Goal: Find contact information

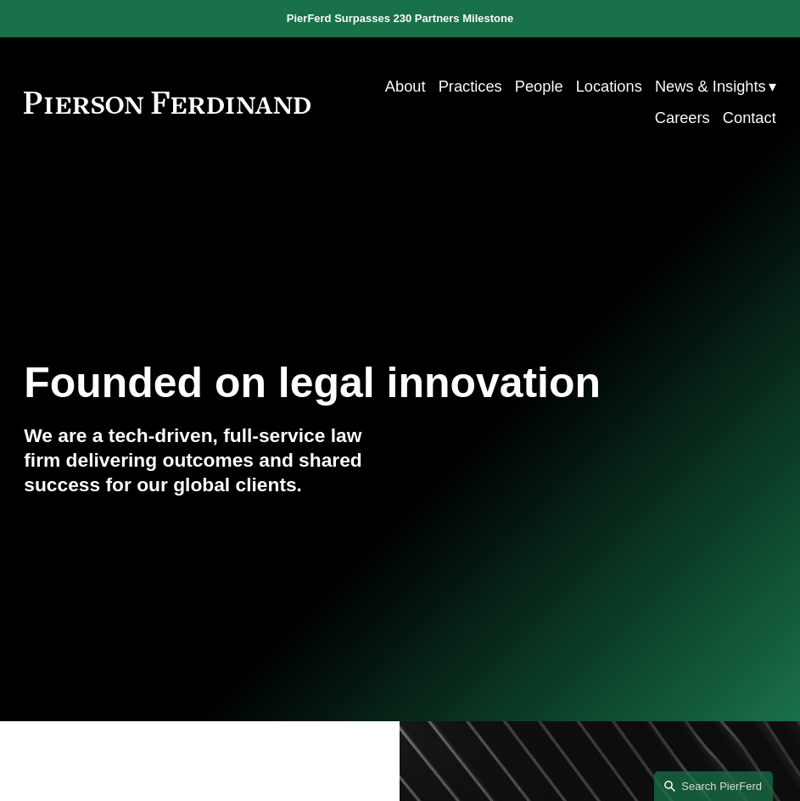
click at [753, 122] on link "Contact" at bounding box center [749, 118] width 53 height 31
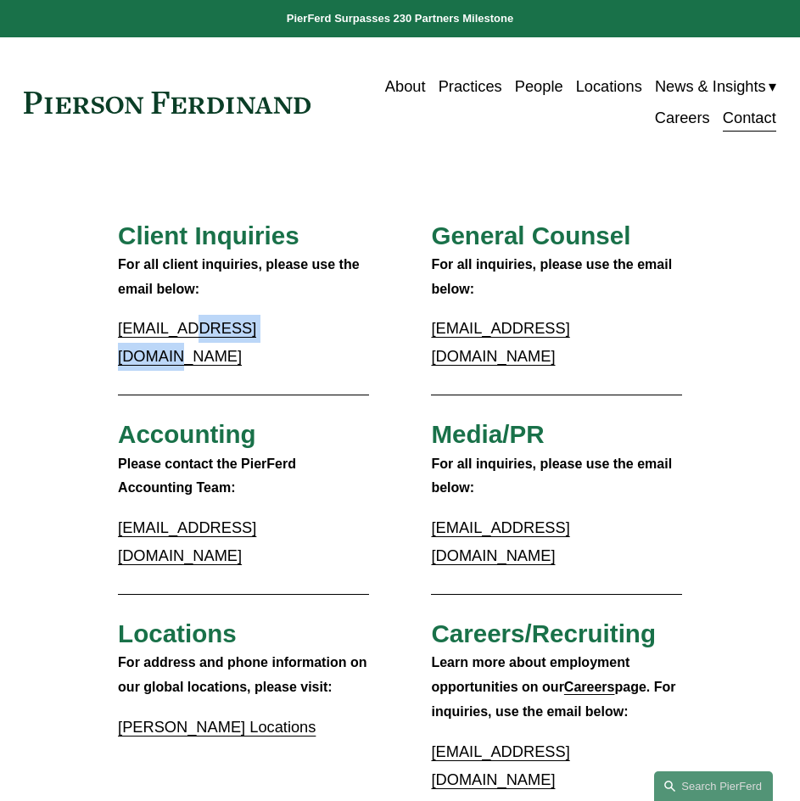
drag, startPoint x: 319, startPoint y: 336, endPoint x: 182, endPoint y: 332, distance: 137.4
click at [182, 332] on p "inquiries@pierferd.com" at bounding box center [243, 343] width 251 height 56
copy link "@pierferd.com"
click at [752, 124] on link "Contact" at bounding box center [749, 118] width 53 height 31
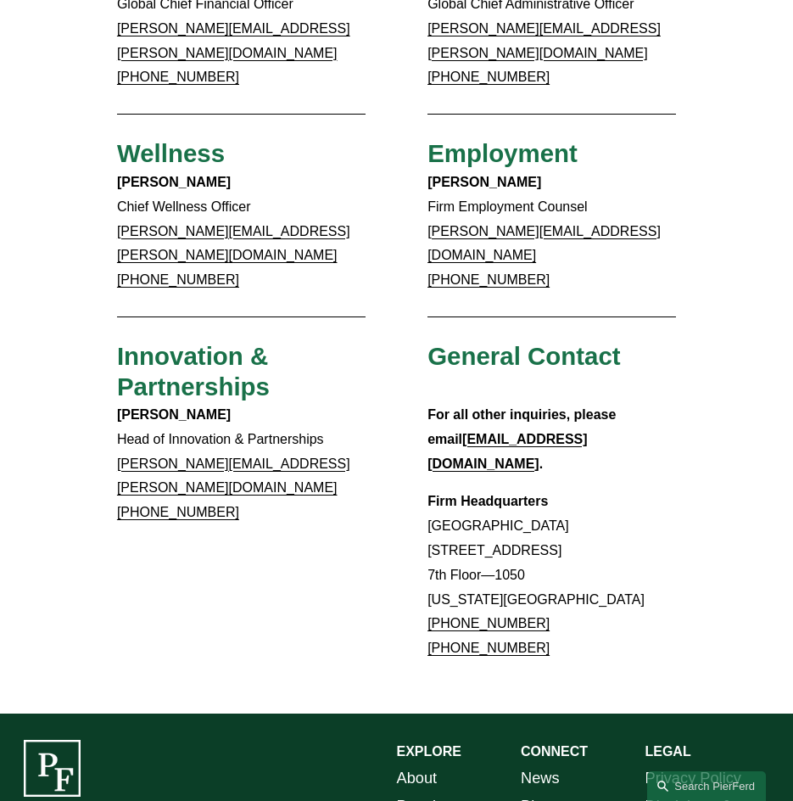
scroll to position [1190, 0]
